Goal: Task Accomplishment & Management: Manage account settings

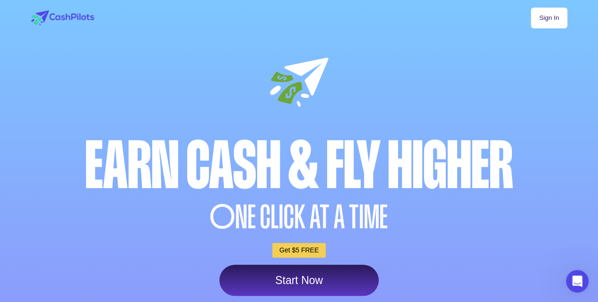
click at [550, 16] on link "Sign In" at bounding box center [549, 18] width 36 height 21
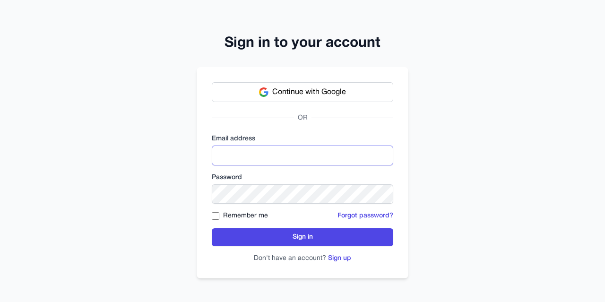
click at [258, 149] on input "email" at bounding box center [303, 156] width 182 height 20
type input "**********"
click at [225, 219] on label "Remember me" at bounding box center [245, 215] width 45 height 9
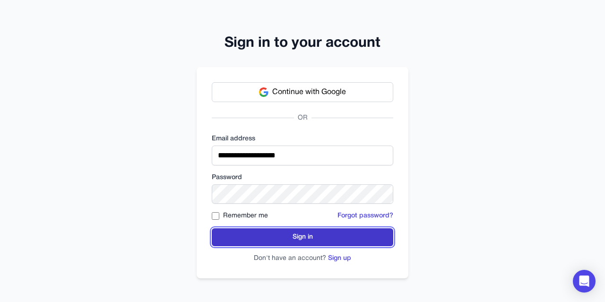
click at [290, 236] on button "Sign in" at bounding box center [303, 237] width 182 height 18
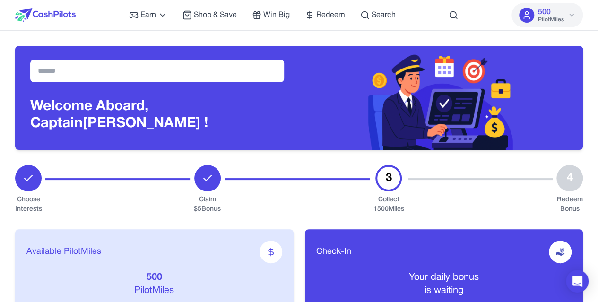
click at [392, 179] on div "3" at bounding box center [388, 178] width 26 height 26
click at [390, 218] on div "Available PilotMiles 500 PilotMiles Earn More Check-In Your daily bonus is wait…" at bounding box center [299, 282] width 568 height 137
click at [153, 70] on input "text" at bounding box center [157, 71] width 254 height 23
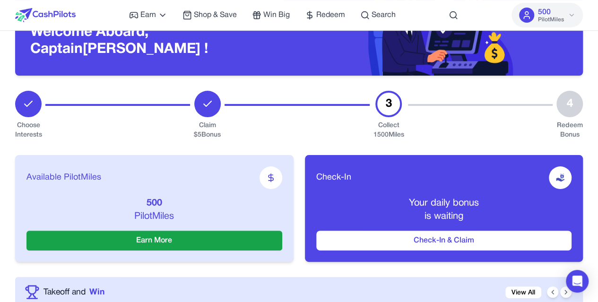
scroll to position [142, 0]
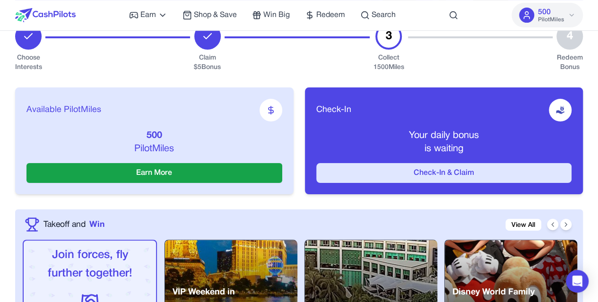
drag, startPoint x: 451, startPoint y: 173, endPoint x: 427, endPoint y: 173, distance: 24.6
click at [427, 173] on button "Check-In & Claim" at bounding box center [444, 173] width 256 height 20
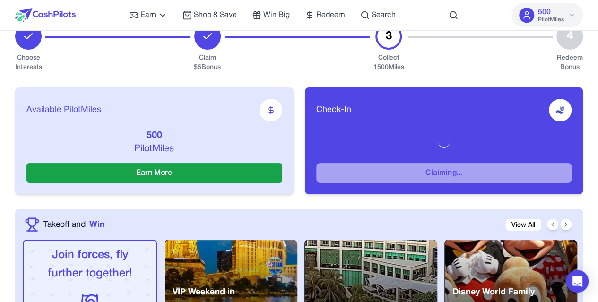
click at [559, 112] on img at bounding box center [560, 109] width 9 height 9
click at [276, 113] on div at bounding box center [271, 110] width 23 height 23
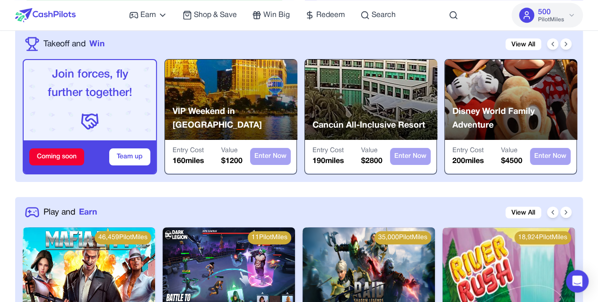
scroll to position [378, 0]
